Goal: Transaction & Acquisition: Purchase product/service

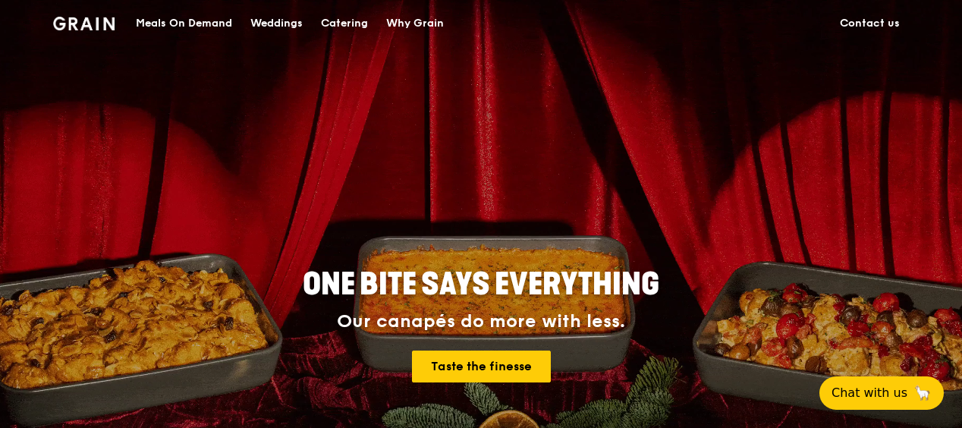
click at [351, 29] on div "Catering" at bounding box center [344, 24] width 47 height 46
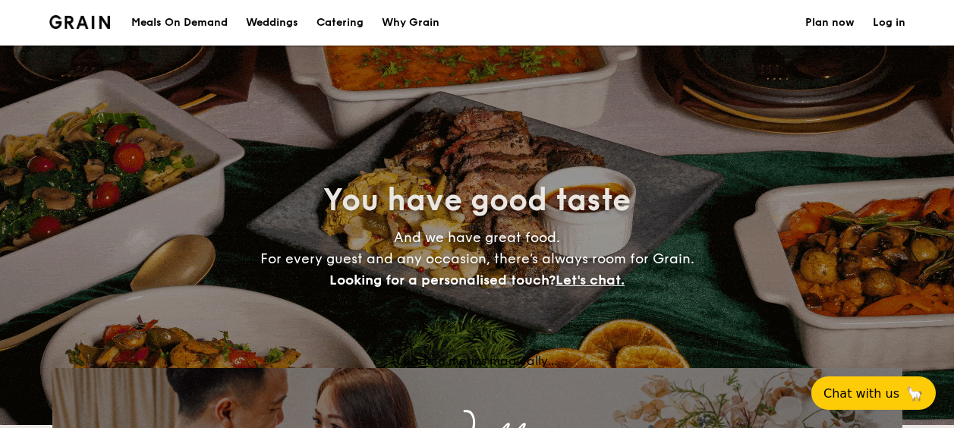
select select
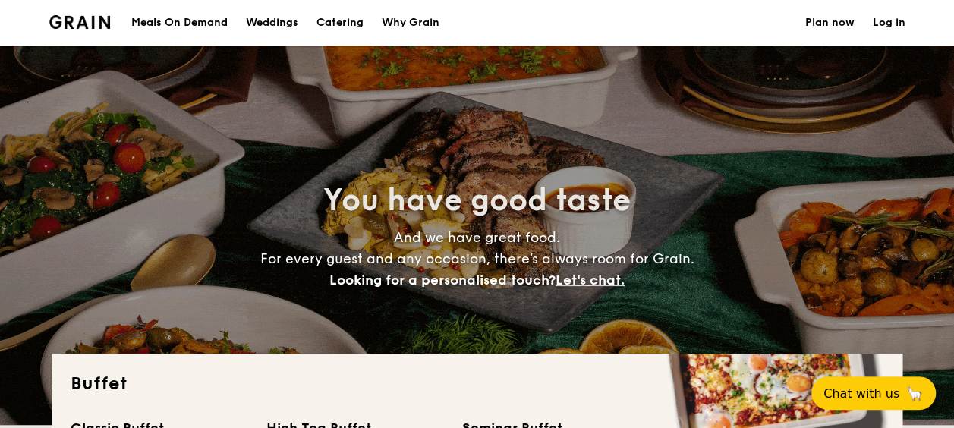
click at [175, 20] on div "Meals On Demand" at bounding box center [179, 23] width 96 height 46
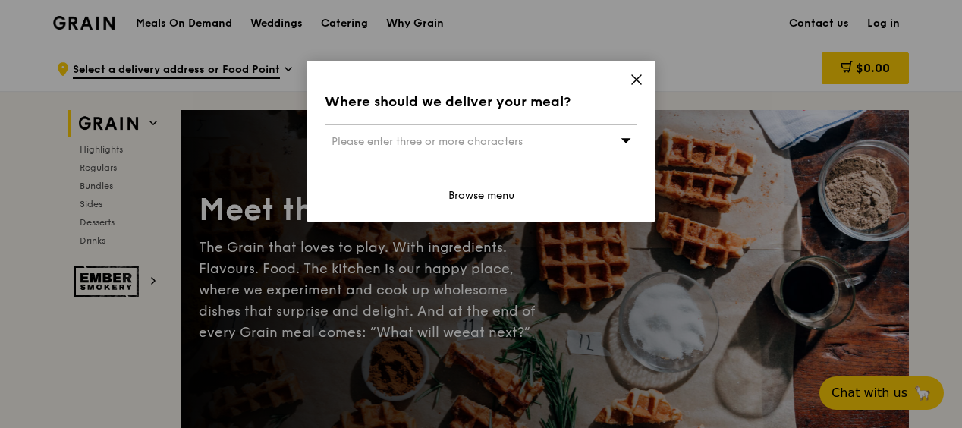
click at [631, 69] on div "Where should we deliver your meal? Please enter three or more characters Browse…" at bounding box center [481, 141] width 349 height 161
click at [640, 78] on icon at bounding box center [637, 80] width 14 height 14
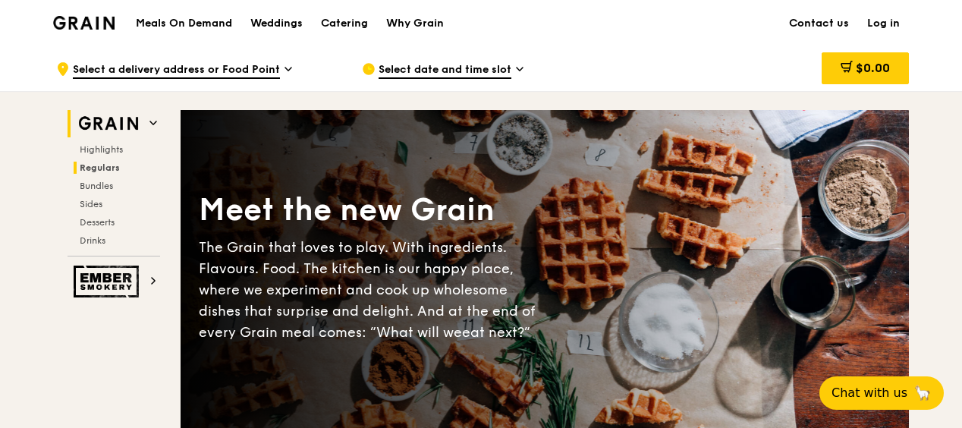
click at [115, 164] on span "Regulars" at bounding box center [100, 167] width 40 height 11
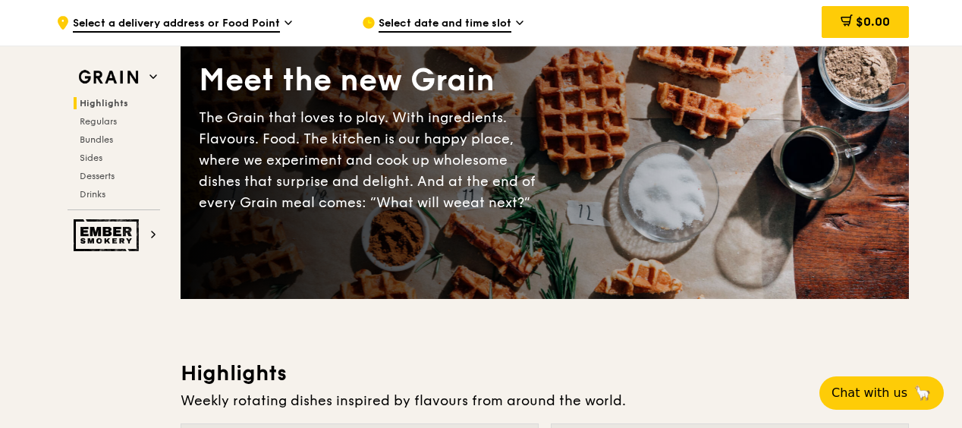
scroll to position [162, 0]
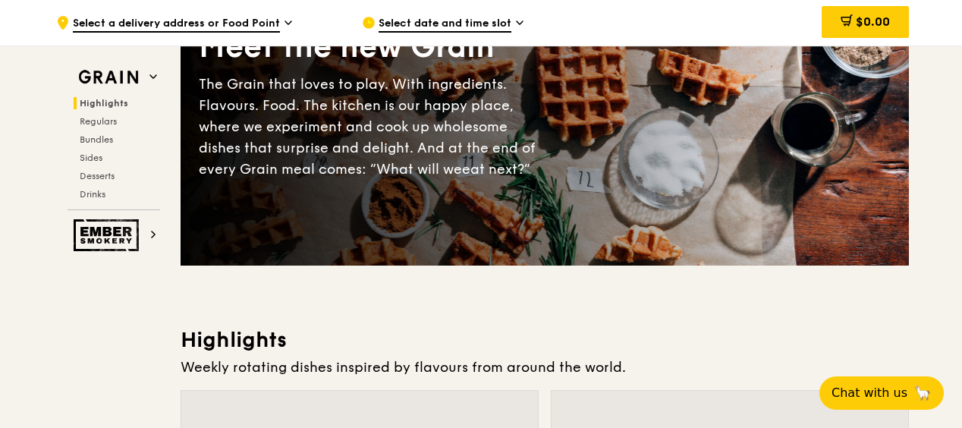
click at [100, 112] on div "Highlights Regulars Bundles Sides Desserts Drinks" at bounding box center [114, 148] width 93 height 103
click at [103, 121] on span "Regulars" at bounding box center [100, 121] width 40 height 11
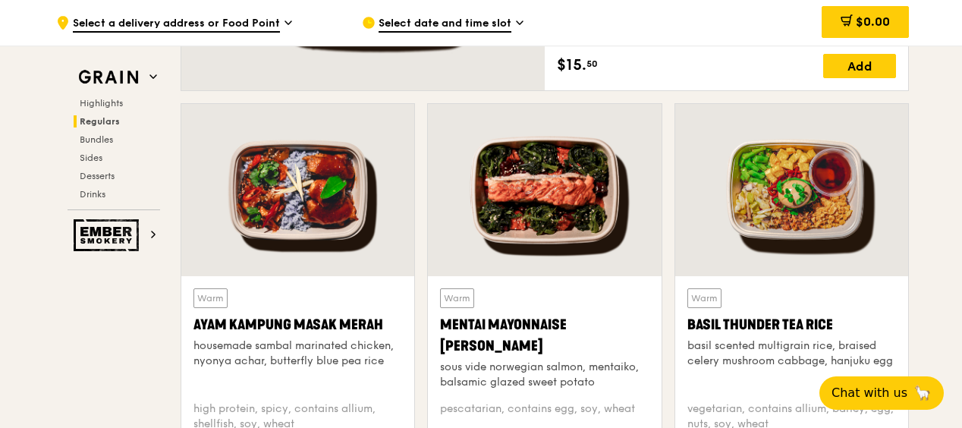
scroll to position [1527, 0]
